Goal: Obtain resource: Download file/media

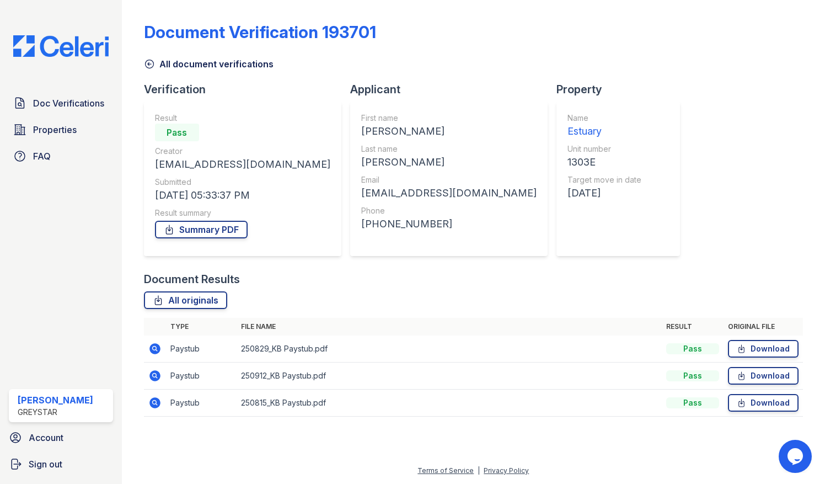
click at [621, 192] on div "Name Estuary Unit number 1303E Target move in date 10/30/25" at bounding box center [618, 178] width 124 height 154
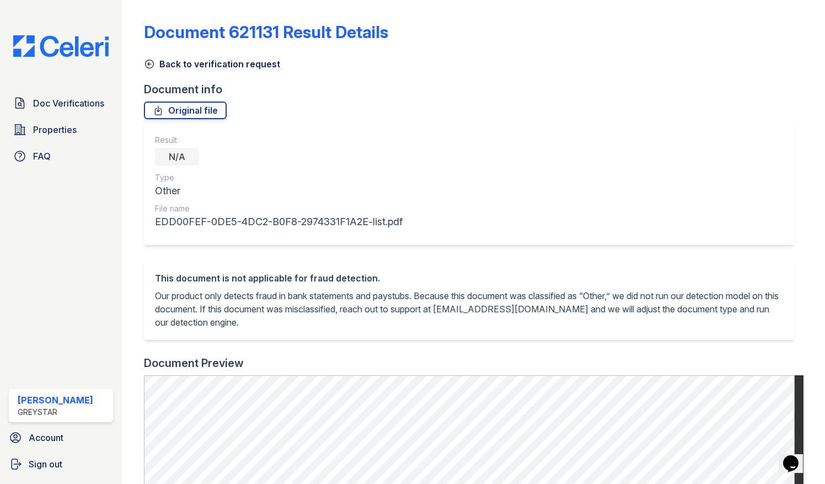
click at [63, 33] on div "Doc Verifications Properties FAQ Sasha Hernandez Greystar Account Sign out" at bounding box center [61, 242] width 122 height 484
click at [66, 58] on div "Doc Verifications Properties FAQ Sasha Hernandez Greystar Account Sign out" at bounding box center [61, 242] width 122 height 484
click at [63, 54] on img at bounding box center [60, 46] width 113 height 22
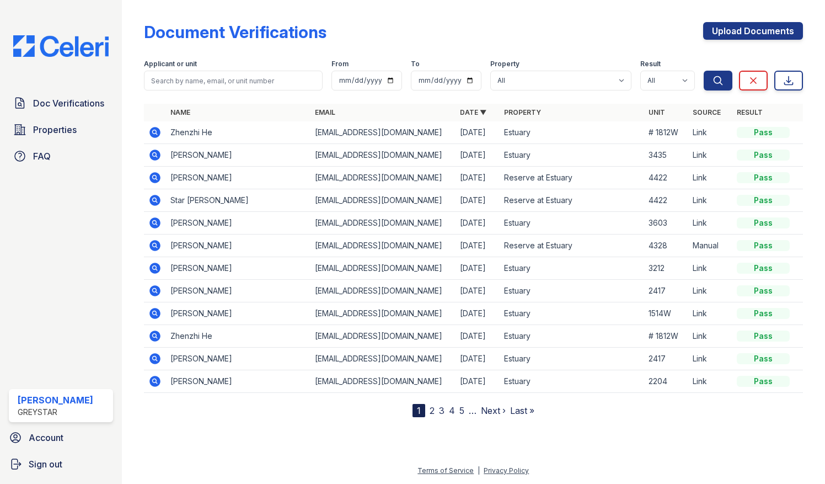
click at [153, 313] on icon at bounding box center [154, 313] width 13 height 13
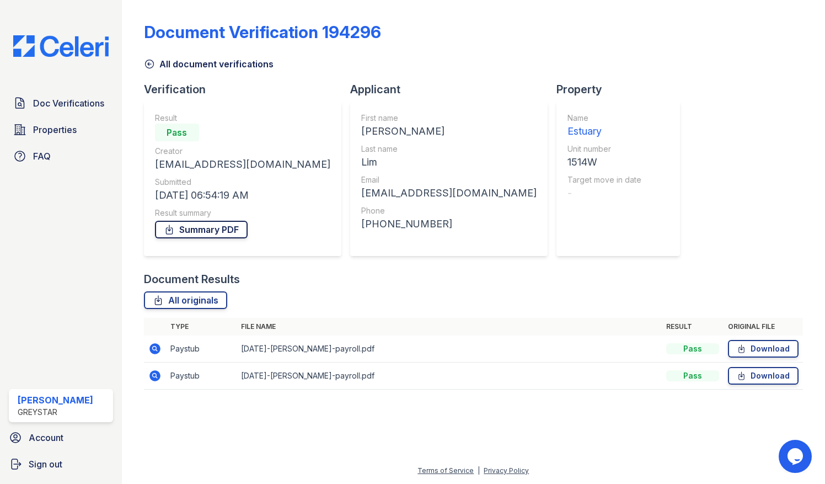
click at [195, 228] on link "Summary PDF" at bounding box center [201, 230] width 93 height 18
click at [761, 347] on link "Download" at bounding box center [763, 349] width 71 height 18
click at [753, 377] on link "Download" at bounding box center [763, 376] width 71 height 18
click at [33, 43] on img at bounding box center [60, 46] width 113 height 22
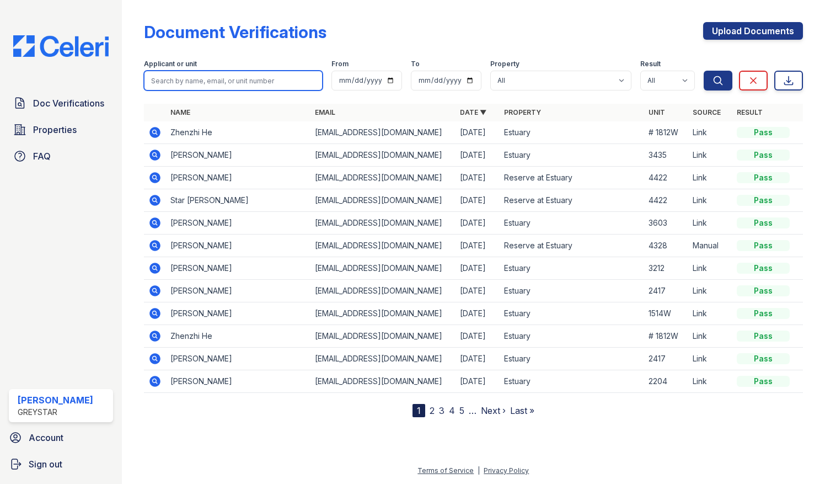
click at [257, 82] on input "search" at bounding box center [233, 81] width 179 height 20
type input "1605W"
click at [704, 71] on button "Search" at bounding box center [718, 81] width 29 height 20
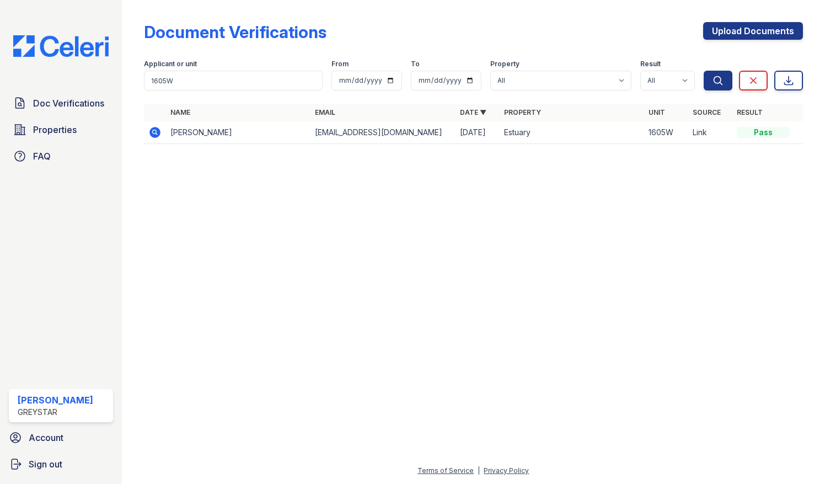
click at [157, 131] on icon at bounding box center [154, 132] width 11 height 11
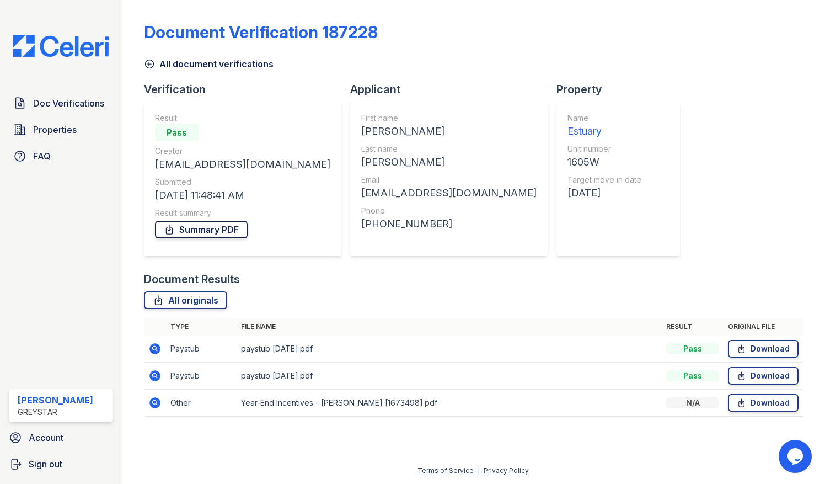
click at [203, 230] on link "Summary PDF" at bounding box center [201, 230] width 93 height 18
click at [782, 344] on link "Download" at bounding box center [763, 349] width 71 height 18
click at [773, 378] on link "Download" at bounding box center [763, 376] width 71 height 18
